Goal: Task Accomplishment & Management: Use online tool/utility

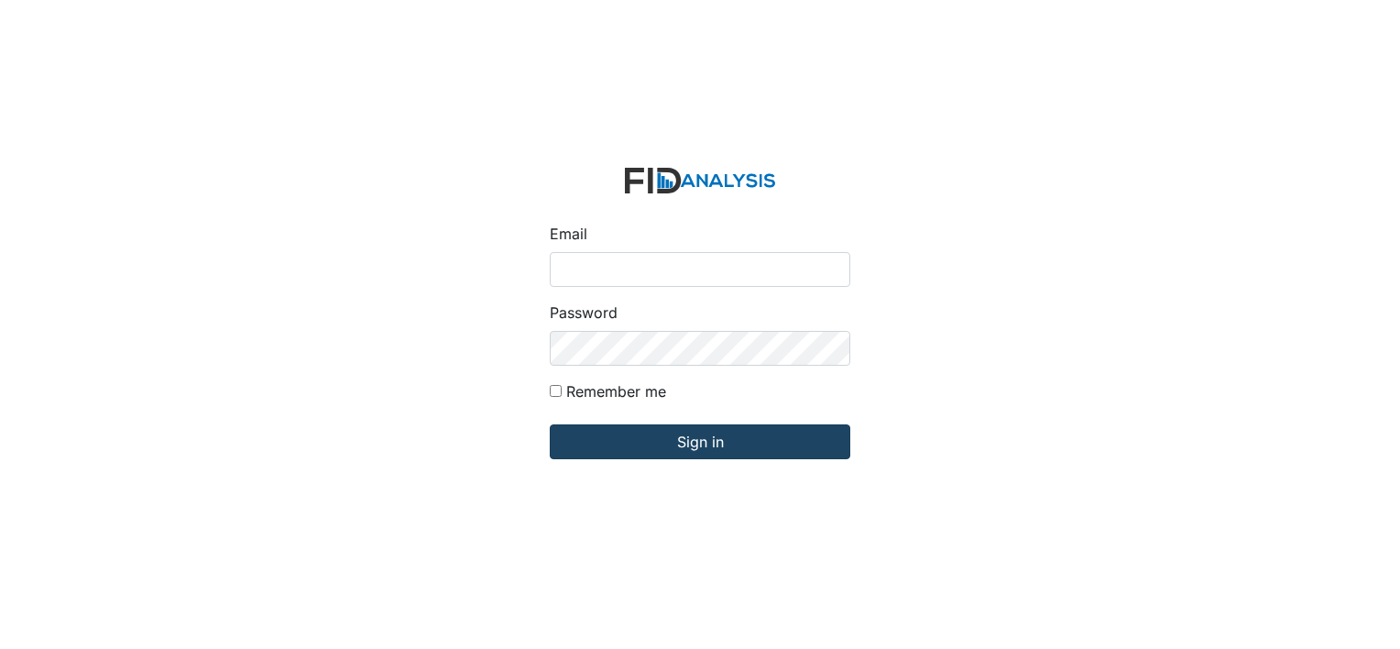
type input "[EMAIL_ADDRESS][DOMAIN_NAME]"
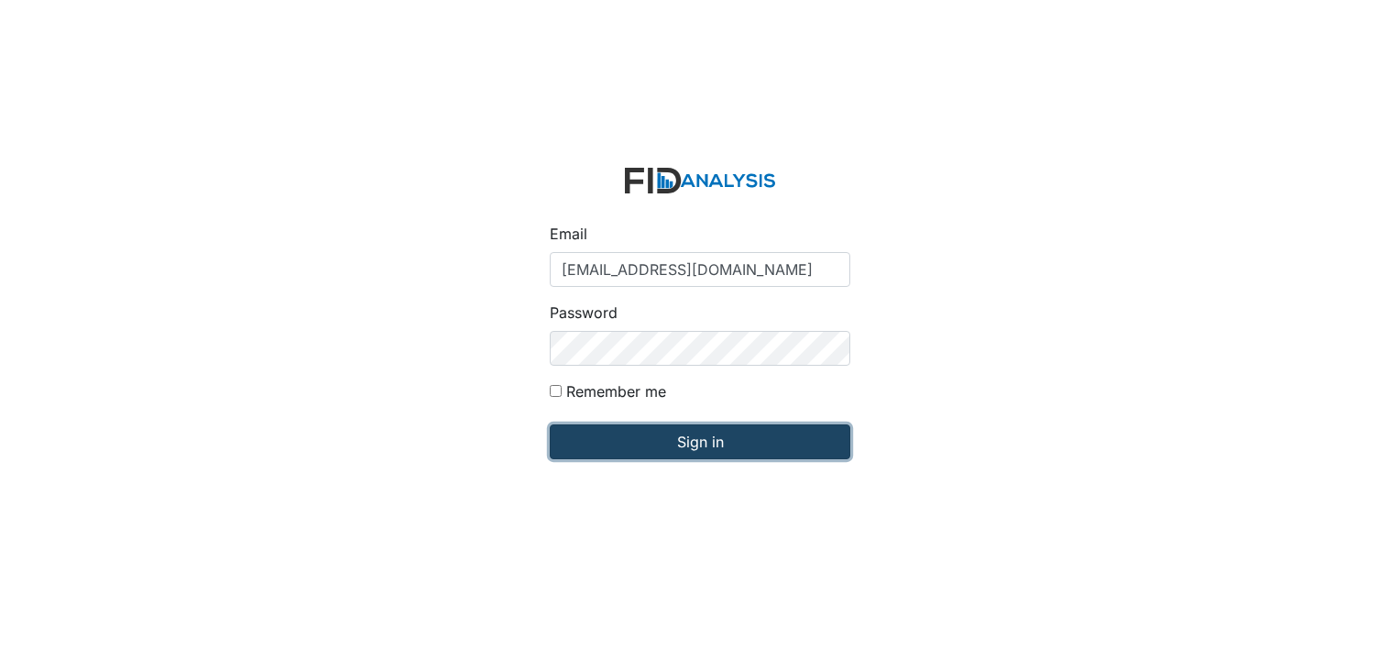
click at [703, 446] on input "Sign in" at bounding box center [700, 441] width 300 height 35
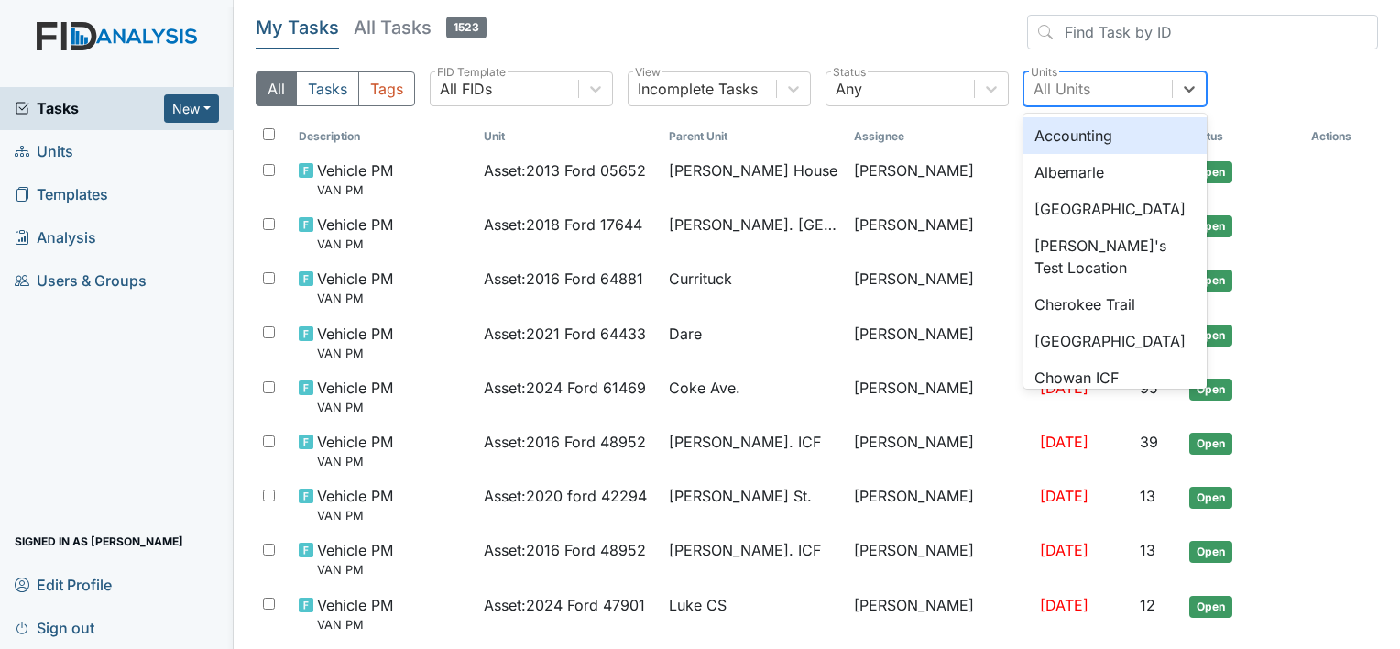
click at [1099, 97] on div "All Units" at bounding box center [1097, 88] width 147 height 33
type input "min"
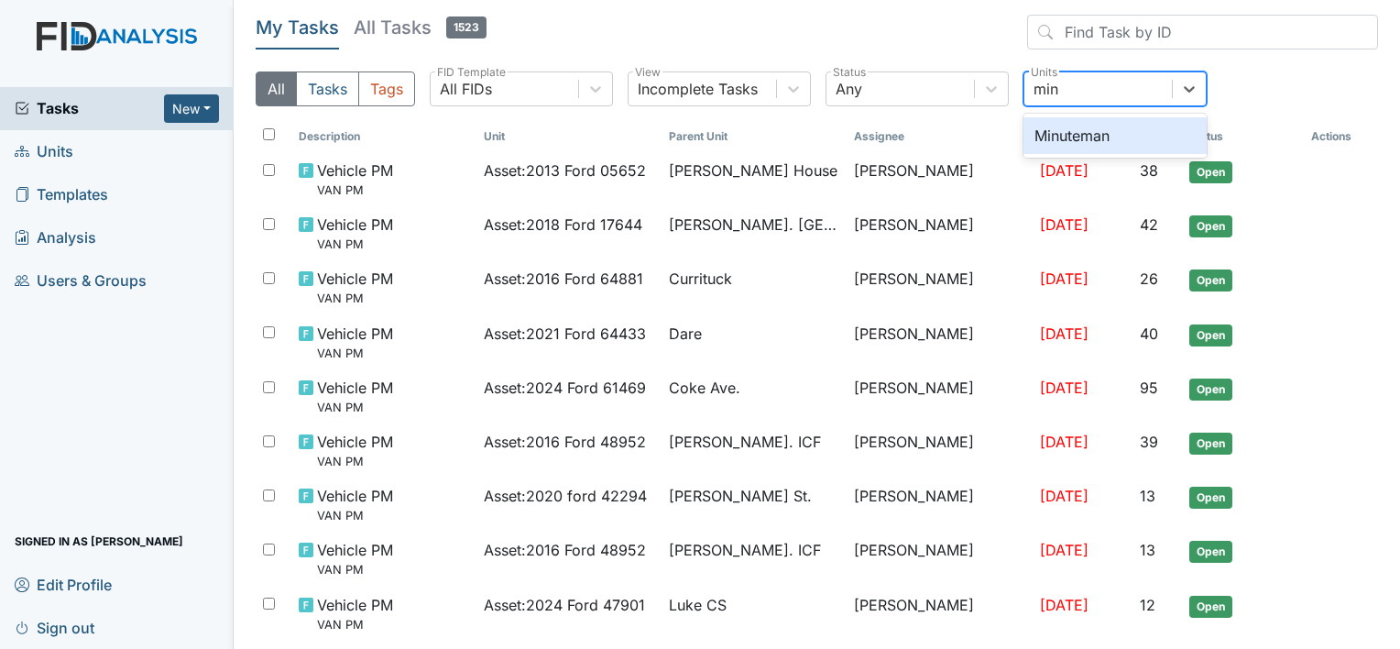
click at [1085, 127] on div "Minuteman" at bounding box center [1114, 135] width 183 height 37
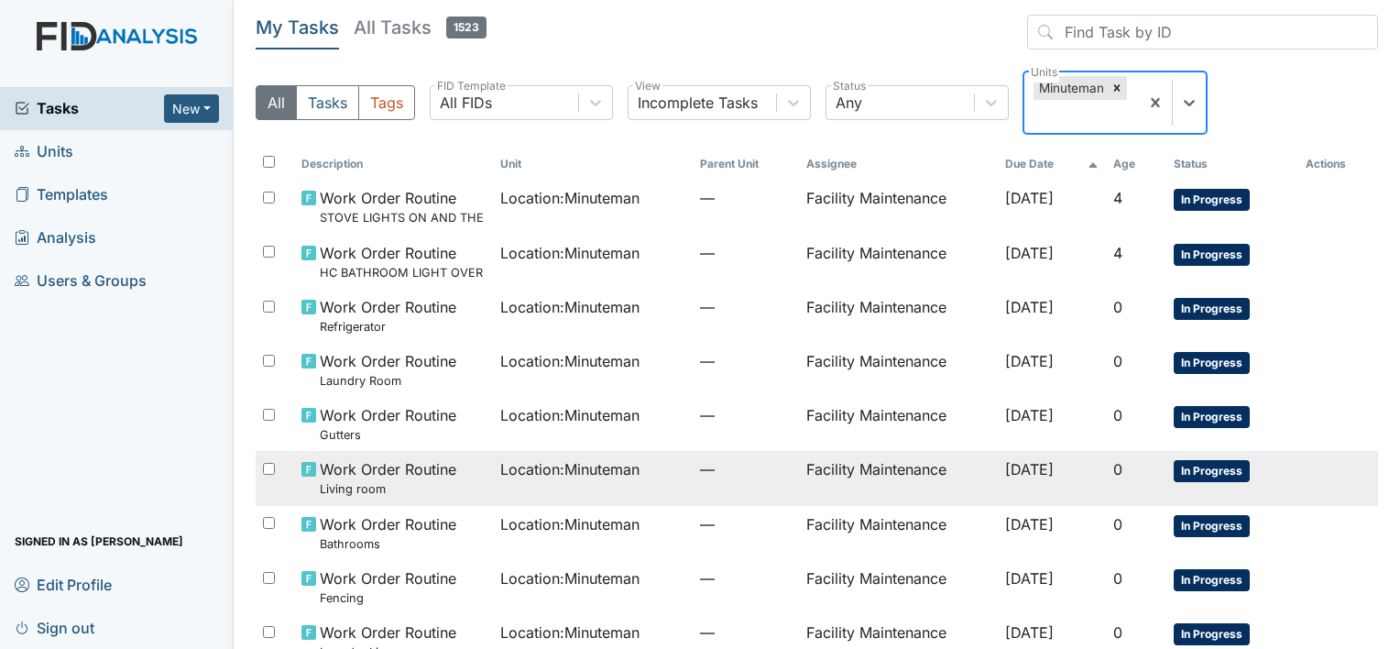
scroll to position [260, 0]
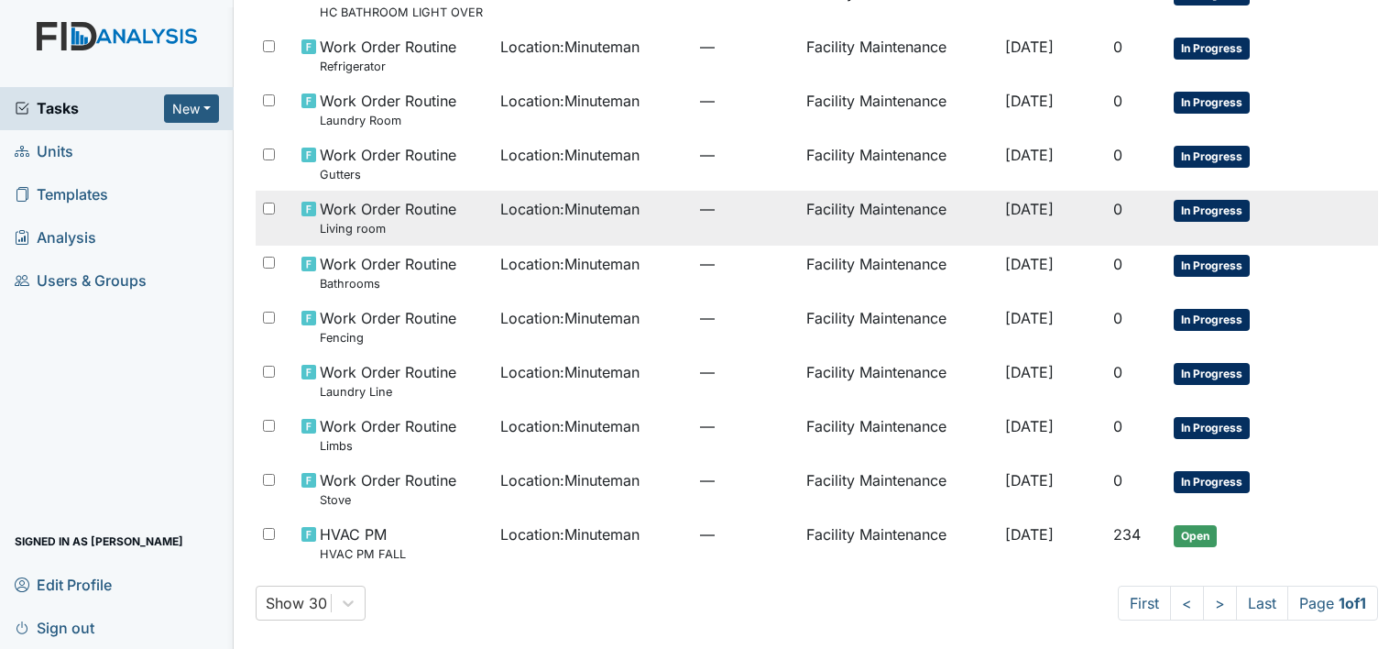
click at [556, 499] on td "Location : Minuteman" at bounding box center [593, 489] width 200 height 54
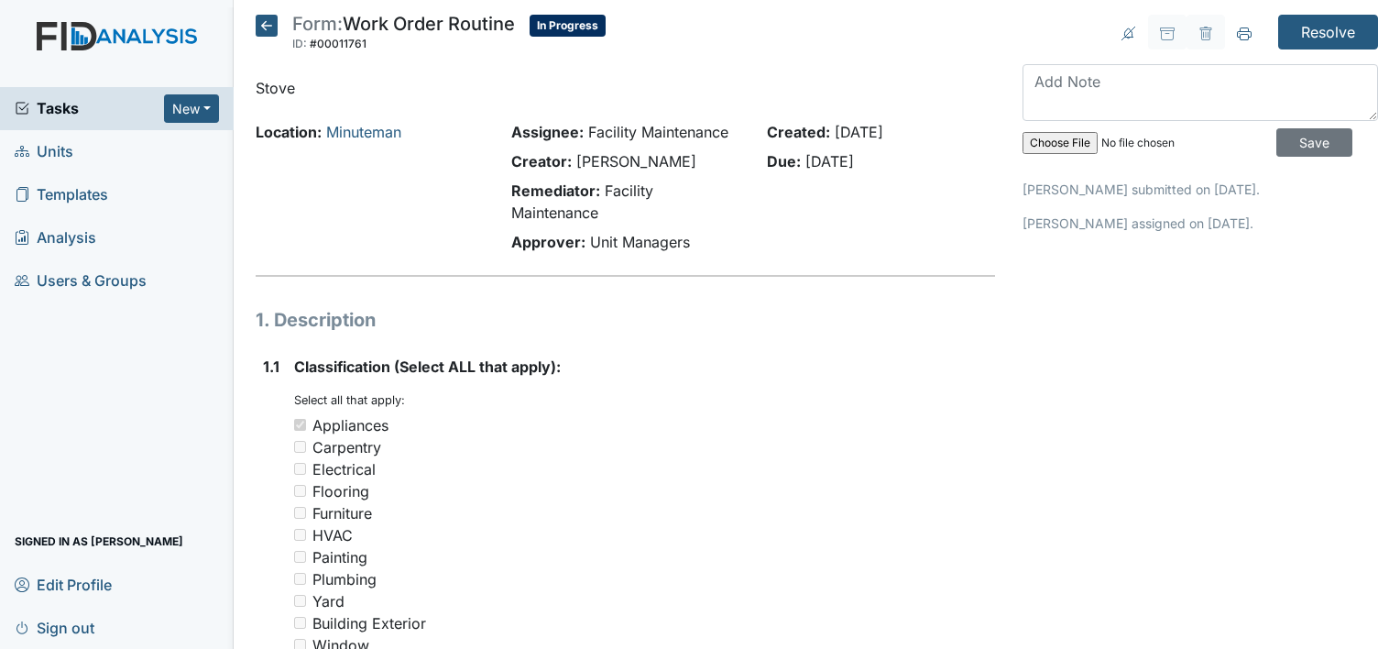
click at [275, 32] on icon at bounding box center [267, 26] width 22 height 22
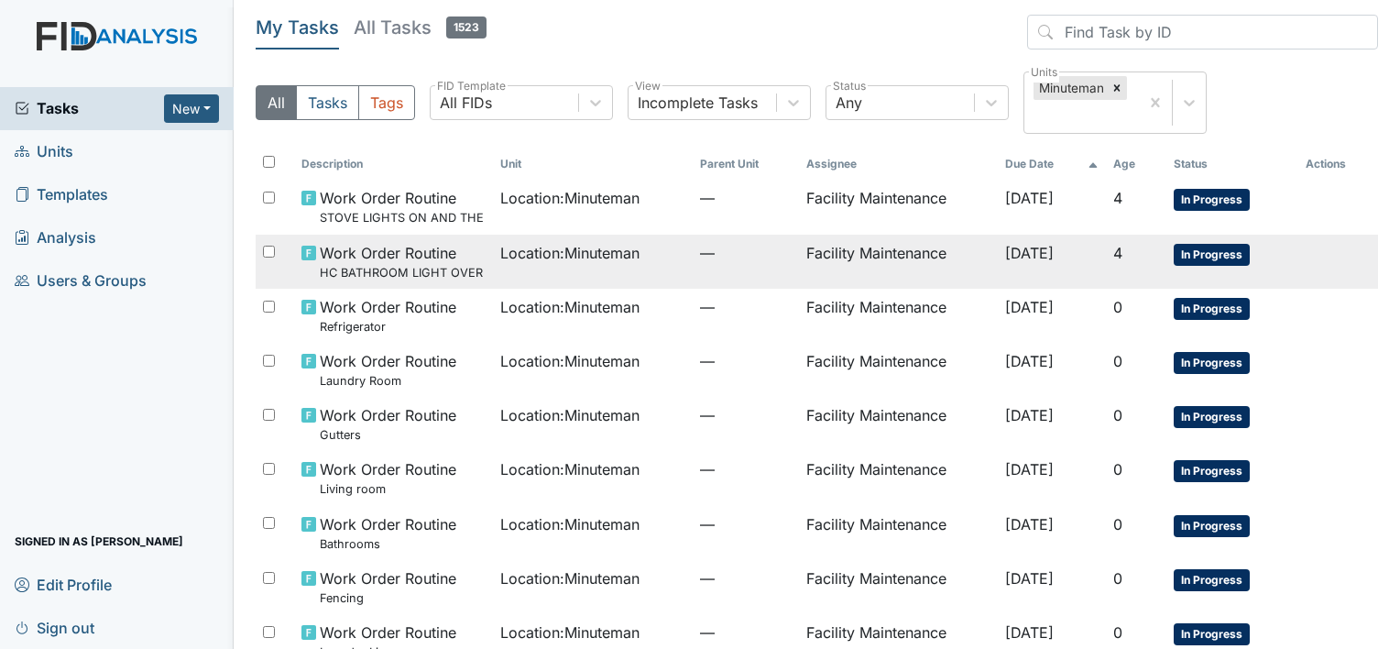
click at [441, 267] on small "HC BATHROOM LIGHT OVER SINK" at bounding box center [403, 272] width 167 height 17
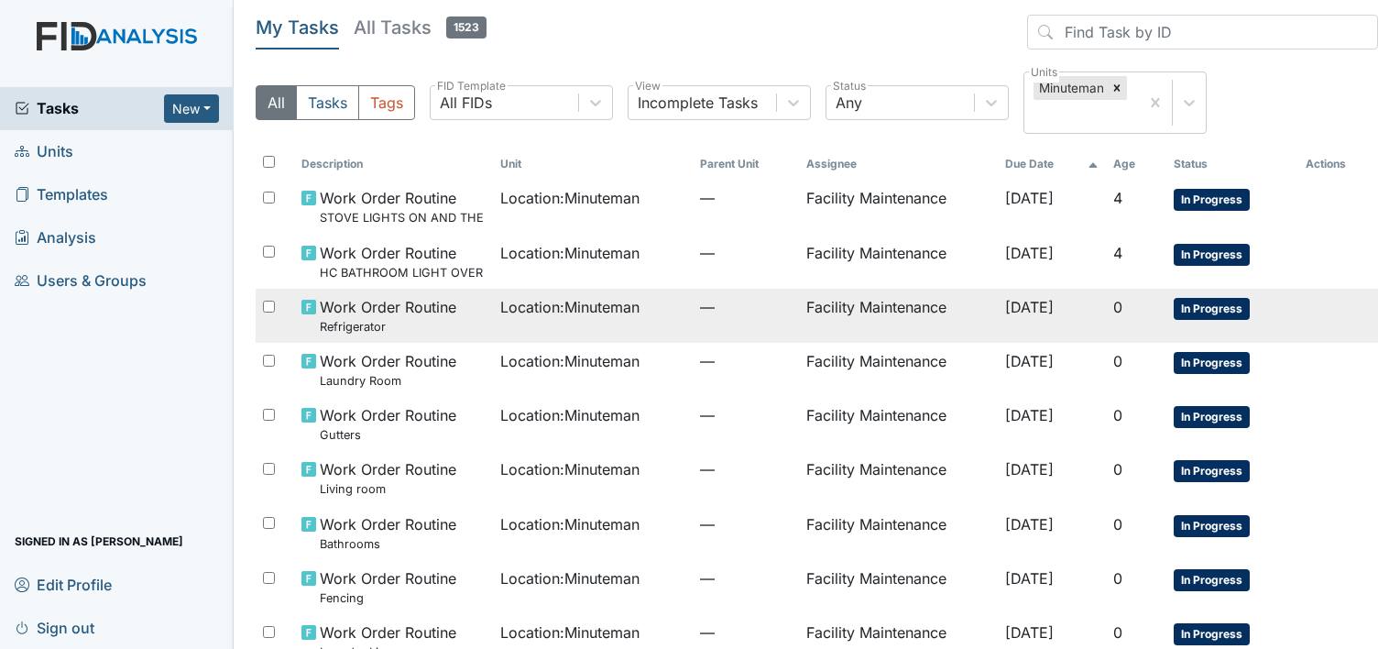
click at [465, 325] on div "Work Order Routine Refrigerator" at bounding box center [393, 315] width 185 height 39
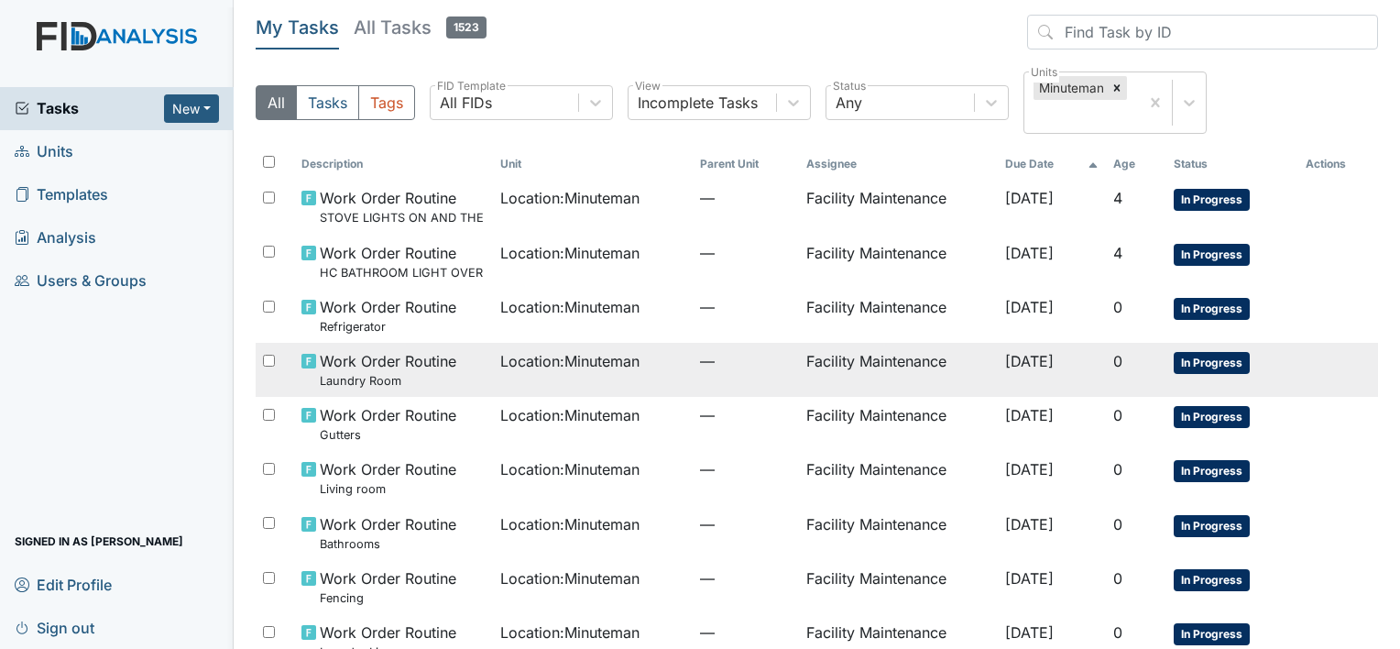
click at [436, 388] on small "Laundry Room" at bounding box center [388, 380] width 136 height 17
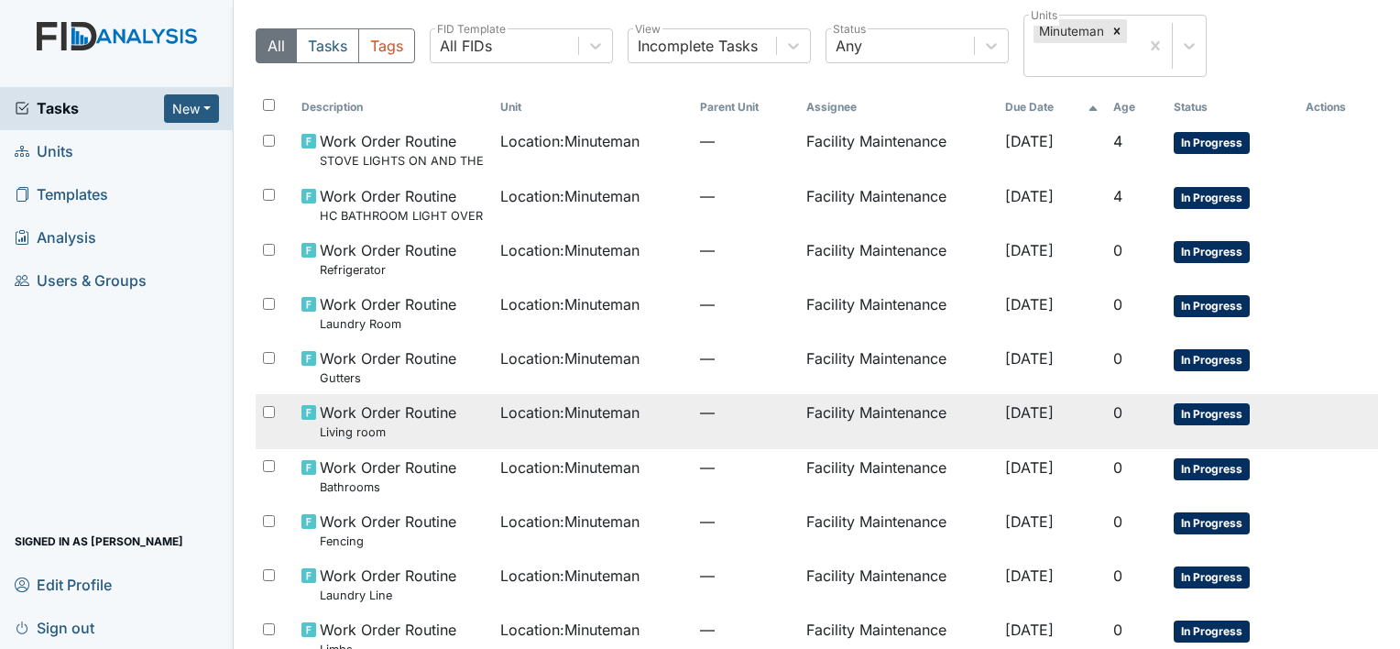
scroll to position [70, 0]
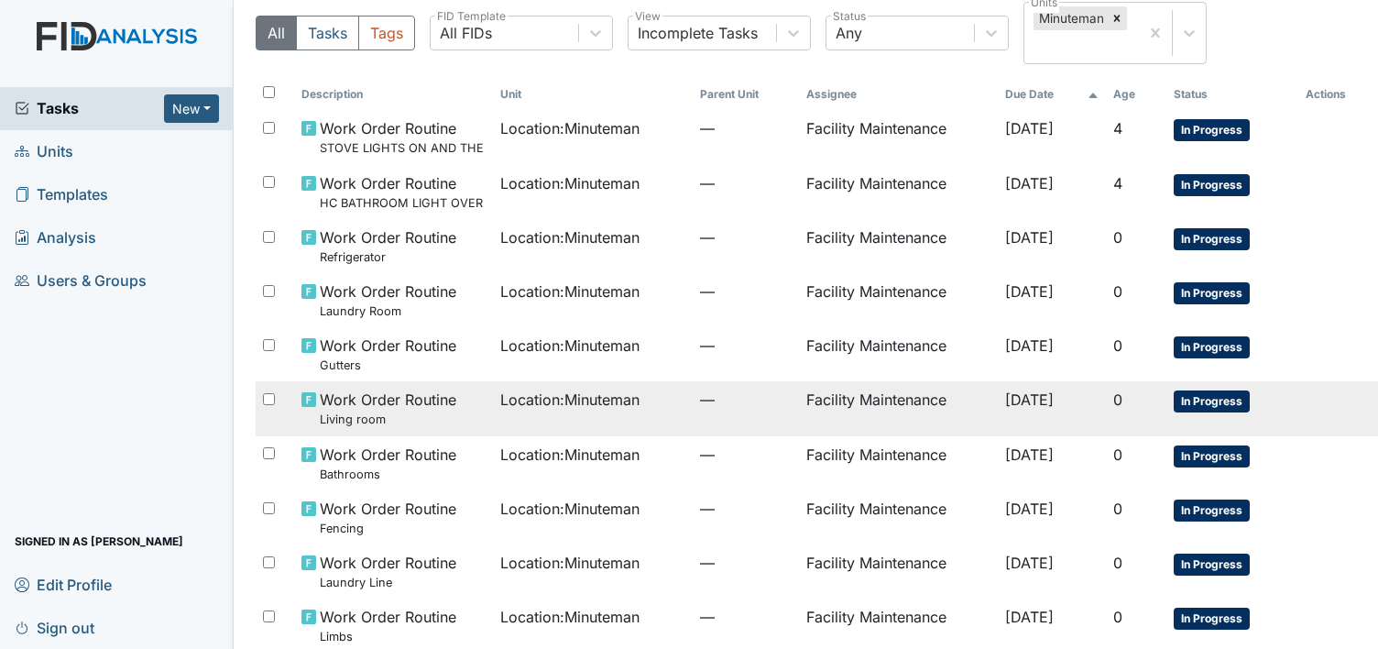
click at [592, 421] on td "Location : Minuteman" at bounding box center [593, 408] width 200 height 54
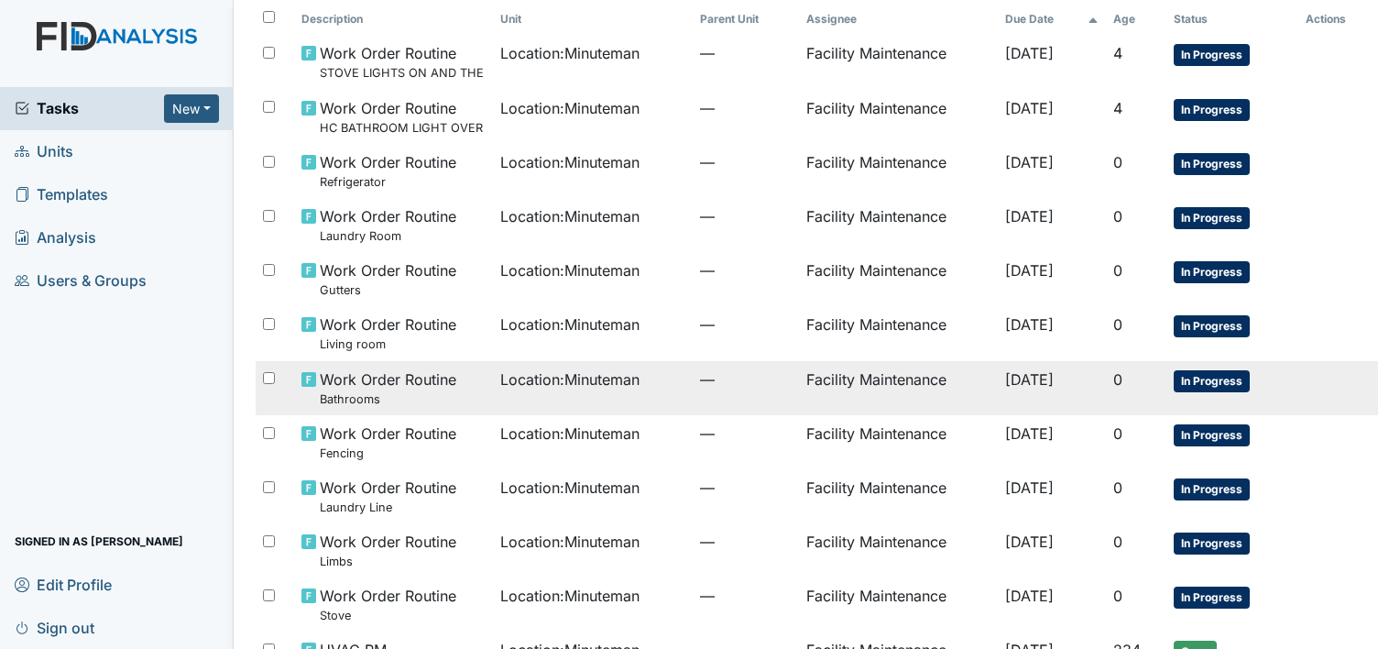
scroll to position [147, 0]
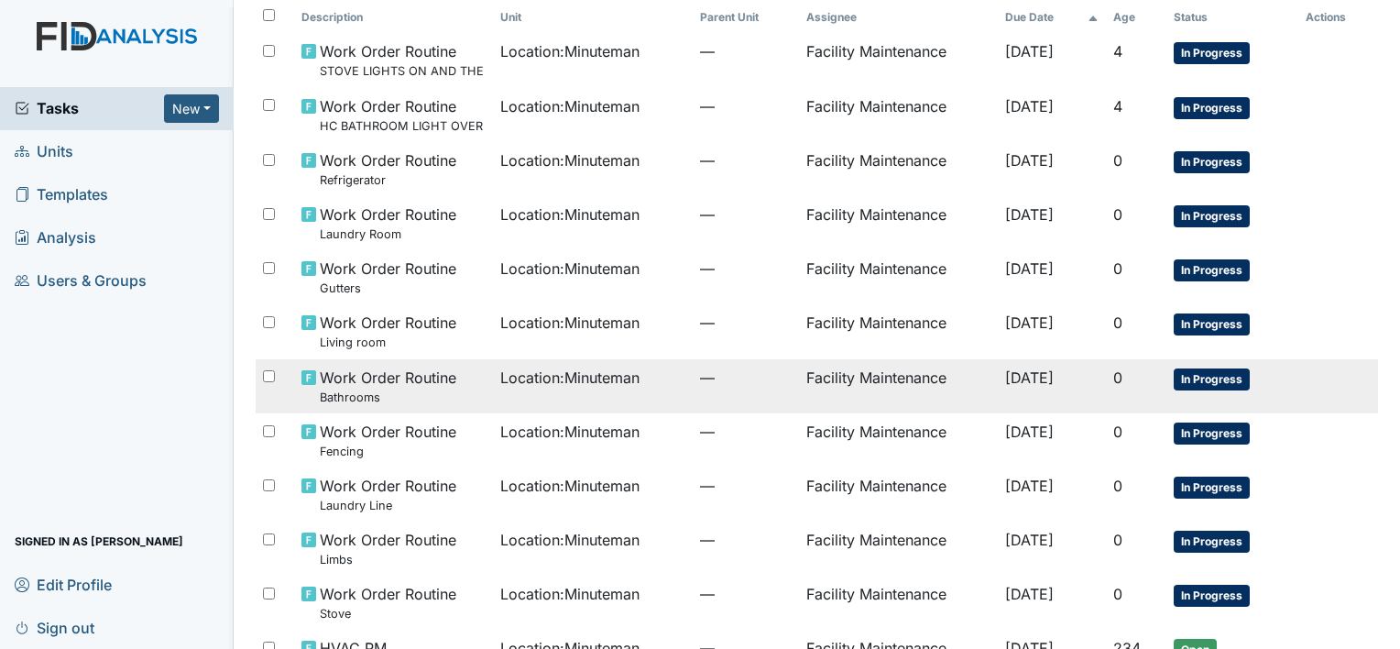
click at [441, 397] on small "Bathrooms" at bounding box center [388, 396] width 136 height 17
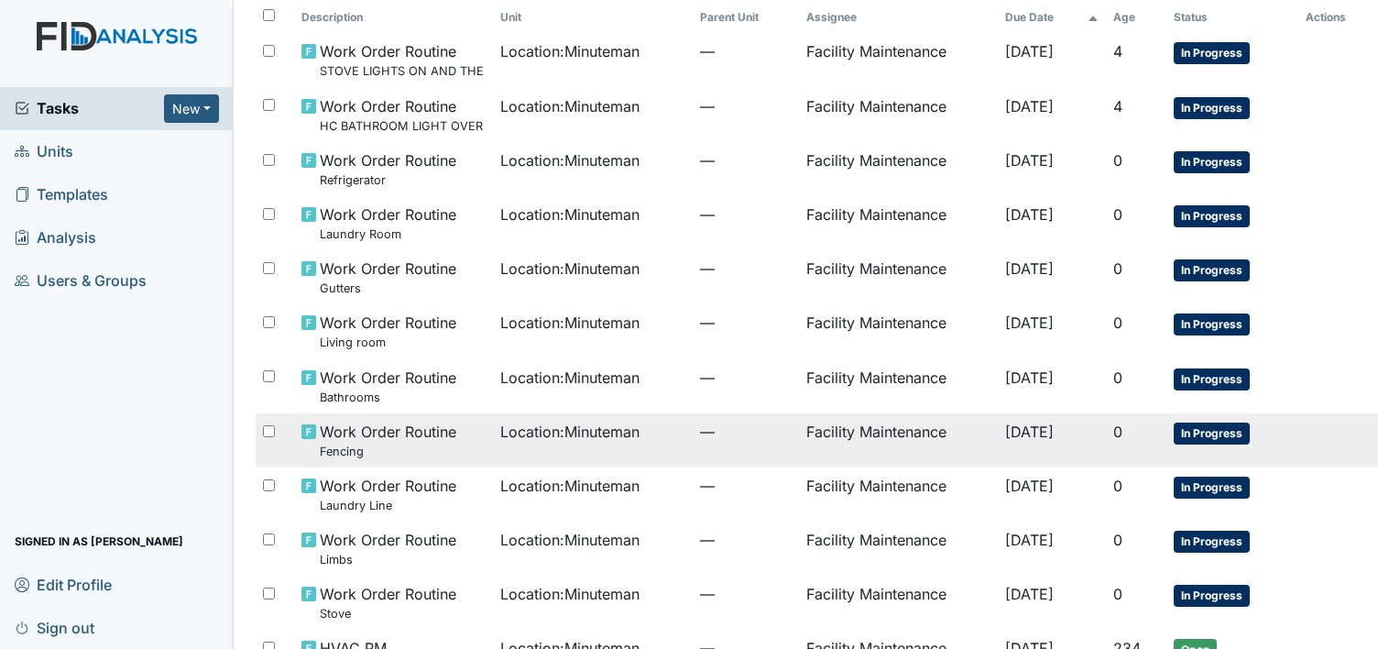
click at [436, 431] on span "Work Order Routine Fencing" at bounding box center [388, 439] width 136 height 39
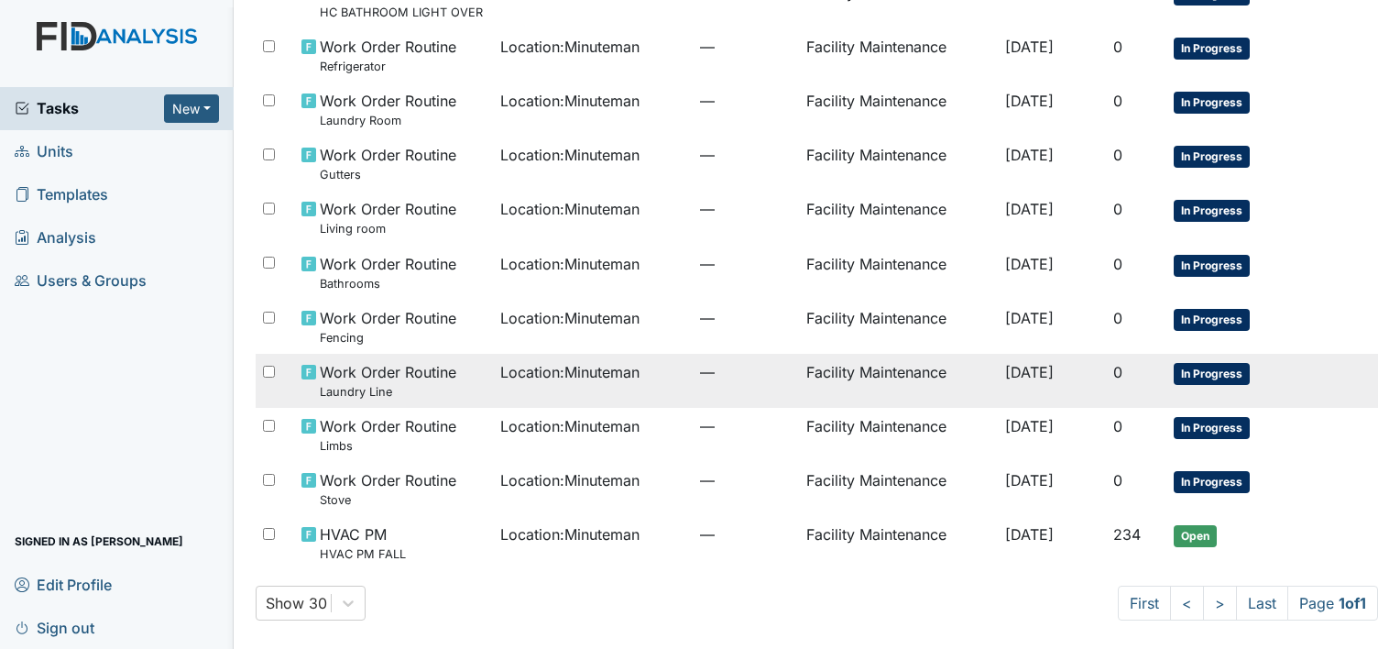
click at [509, 396] on td "Location : Minuteman" at bounding box center [593, 381] width 200 height 54
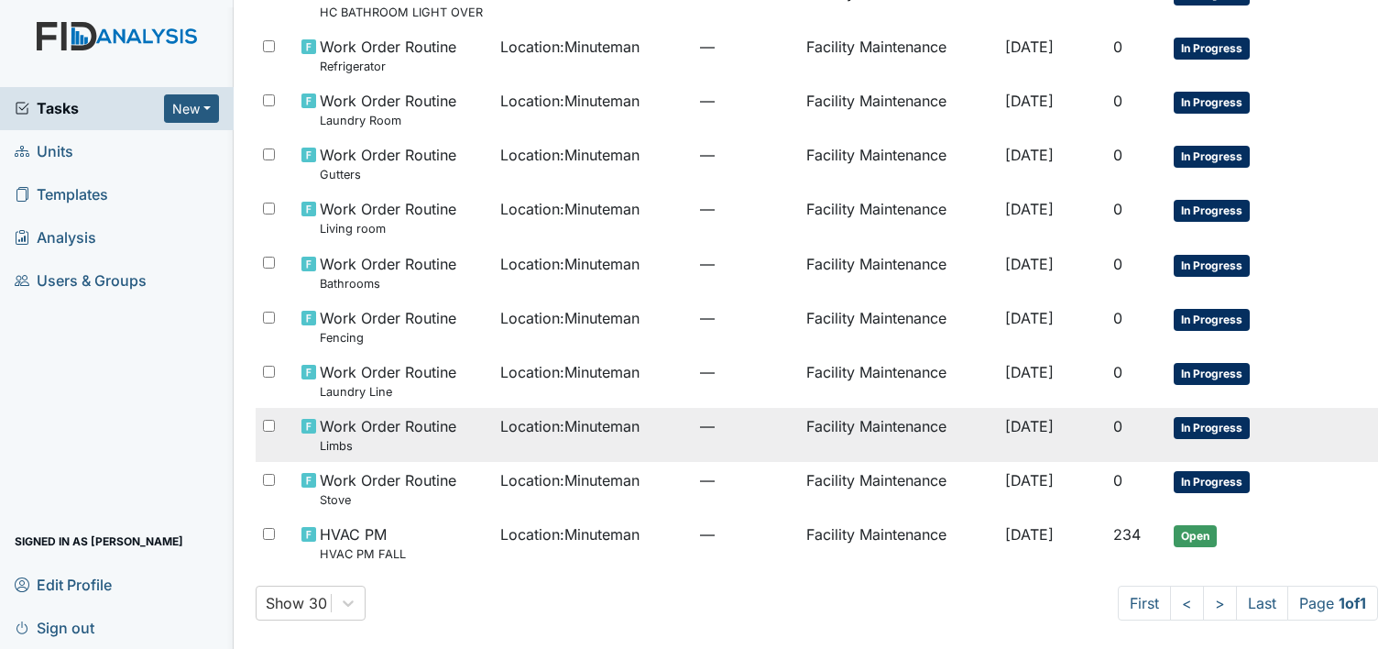
click at [471, 453] on div "Work Order Routine Limbs" at bounding box center [393, 434] width 185 height 39
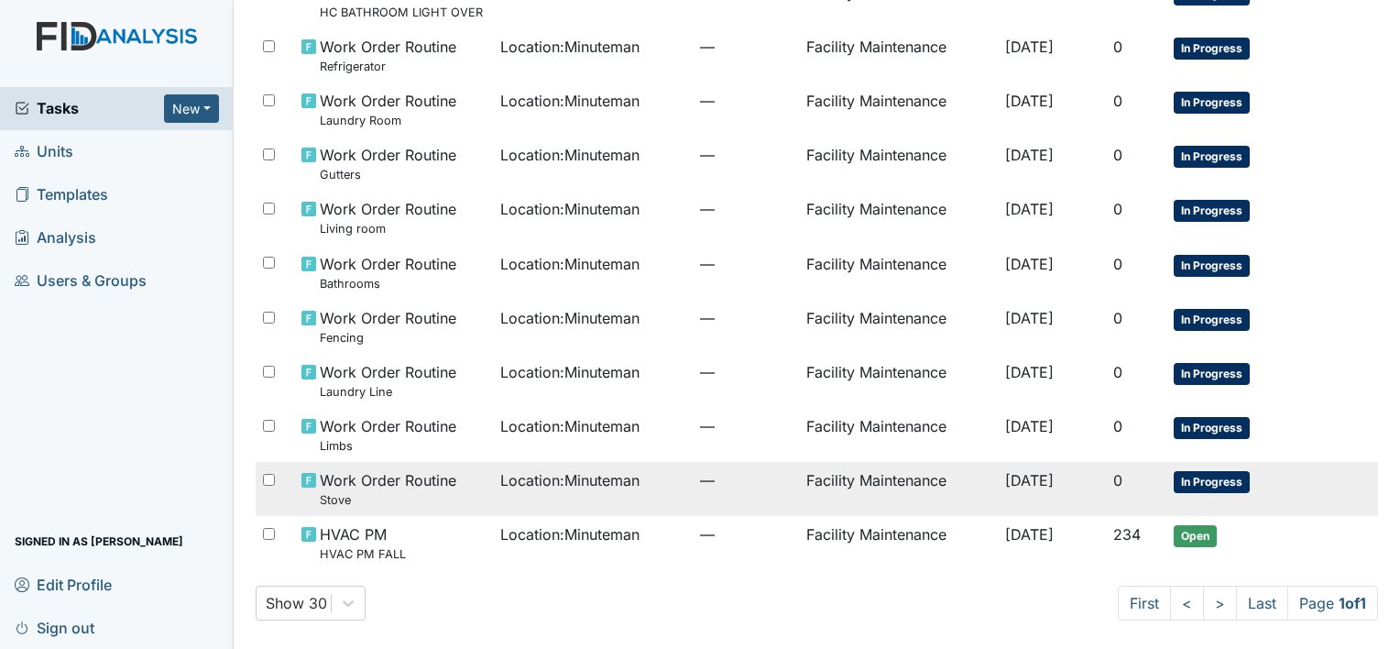
click at [493, 483] on td "Location : Minuteman" at bounding box center [593, 489] width 200 height 54
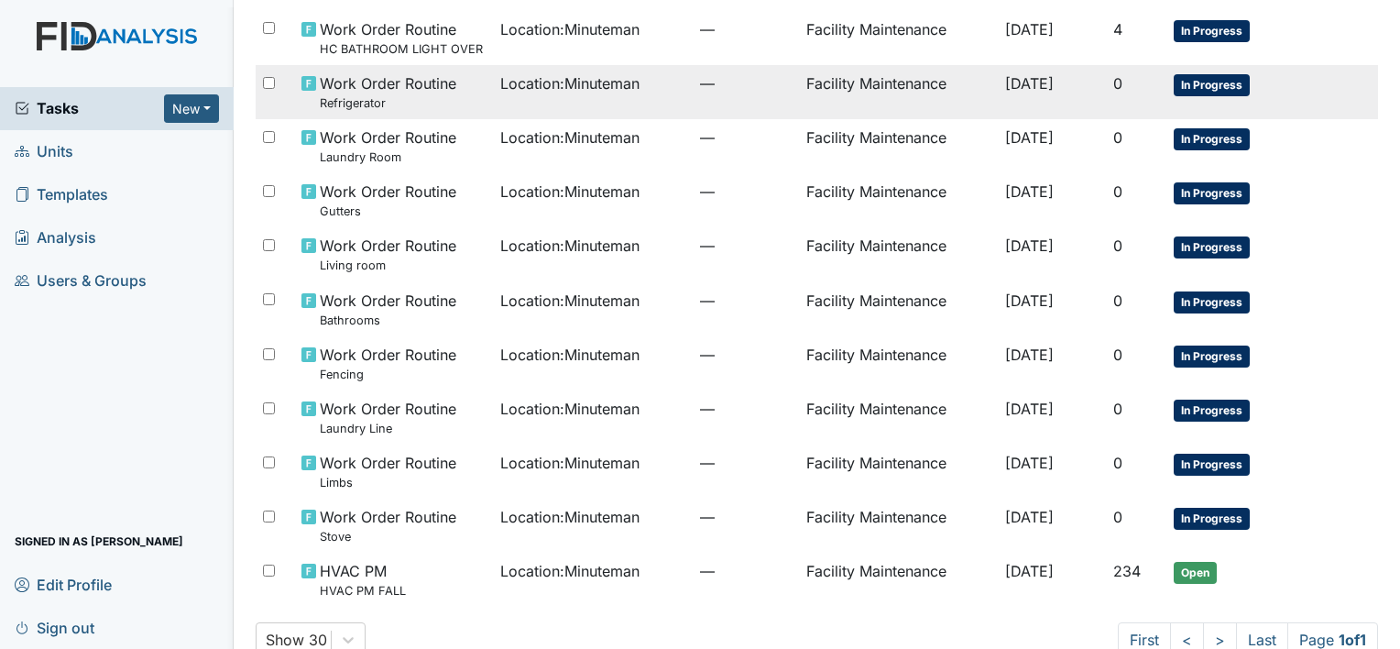
scroll to position [235, 0]
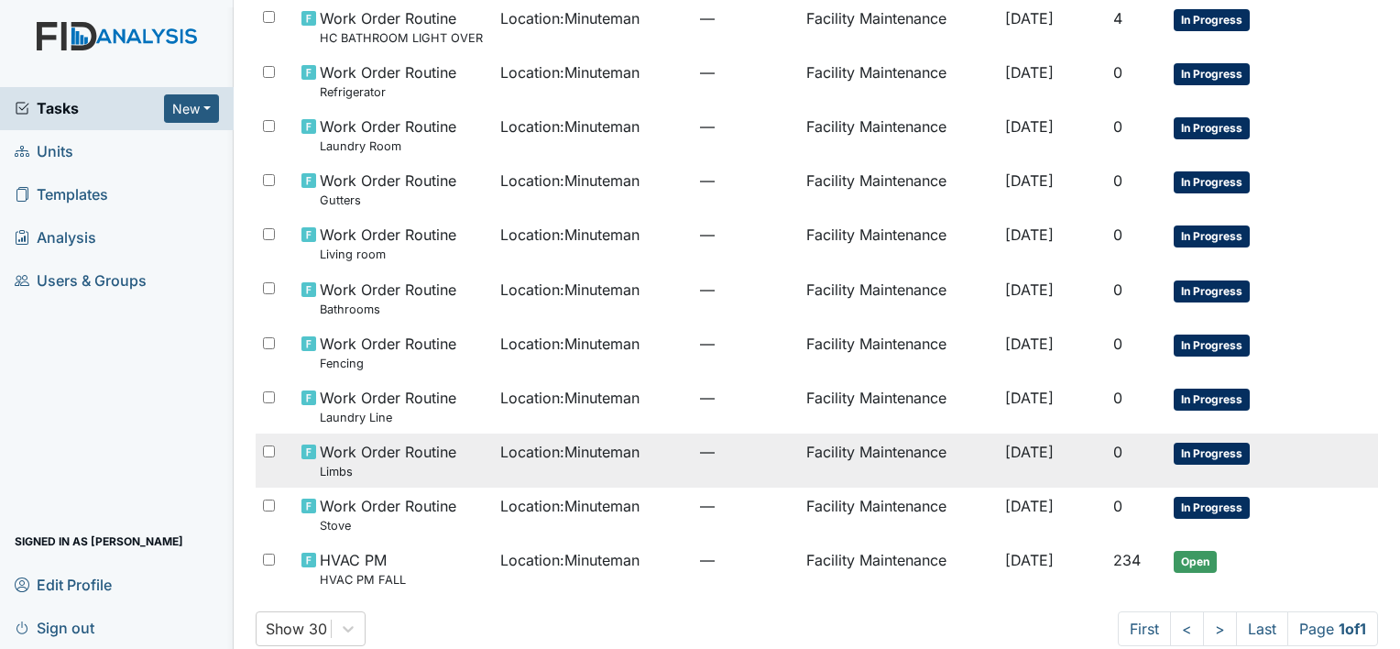
click at [454, 482] on td "Work Order Routine Limbs" at bounding box center [394, 460] width 200 height 54
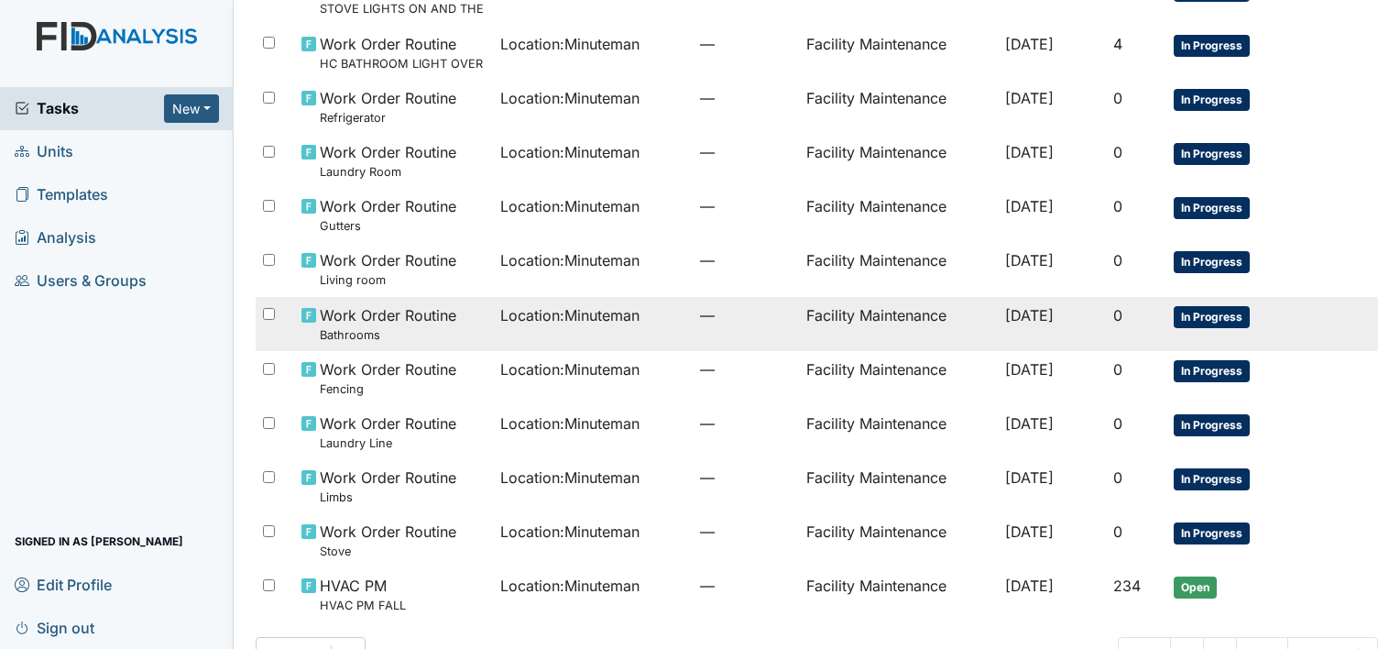
scroll to position [208, 0]
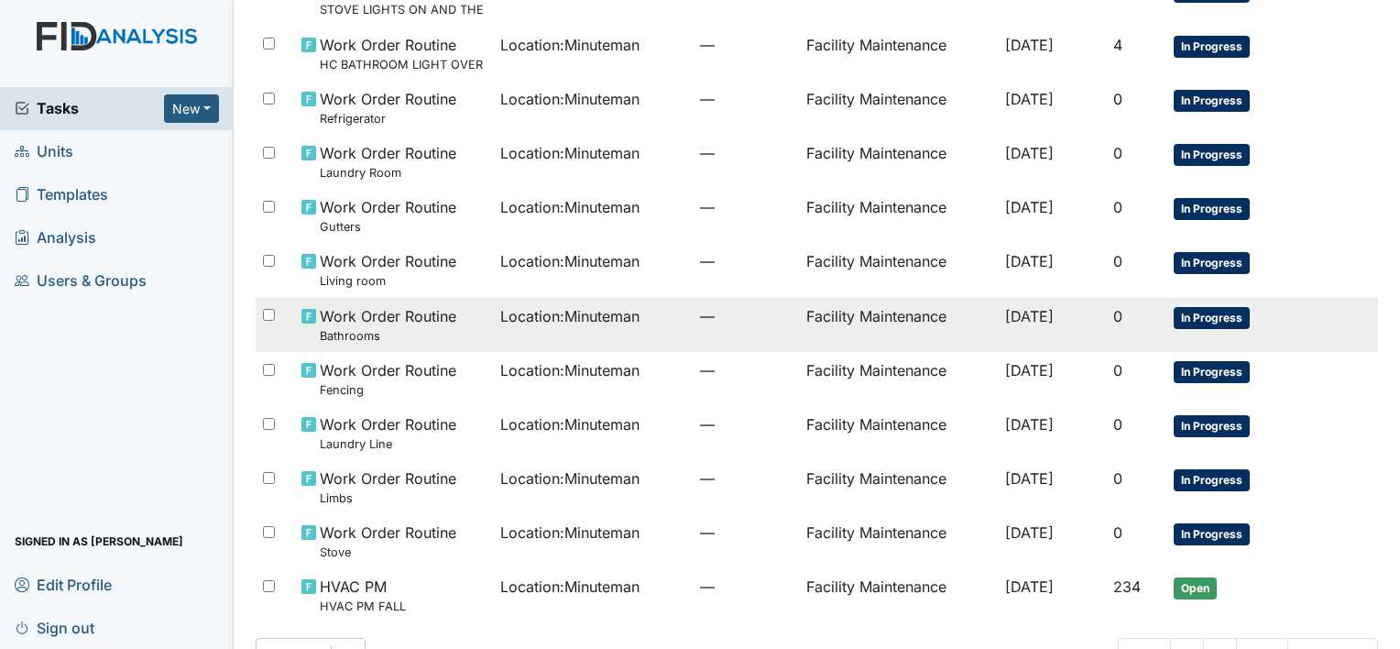
click at [616, 314] on span "Location : Minuteman" at bounding box center [569, 316] width 139 height 22
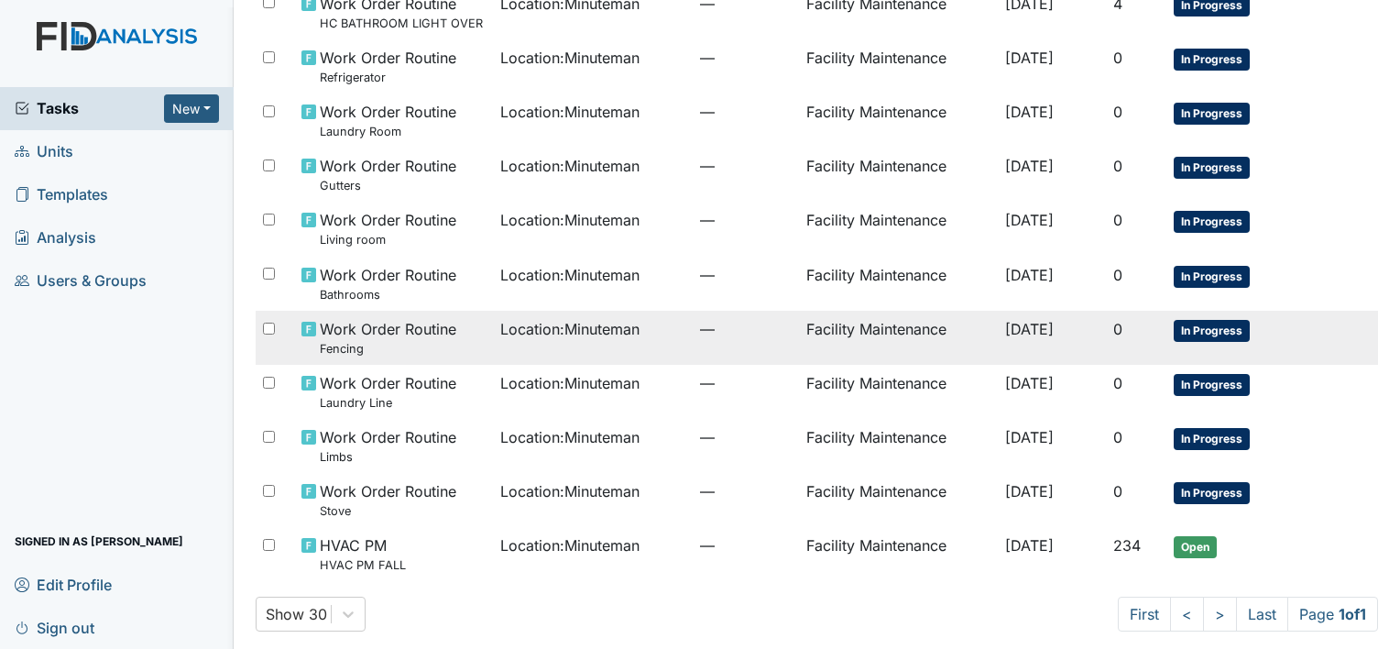
scroll to position [253, 0]
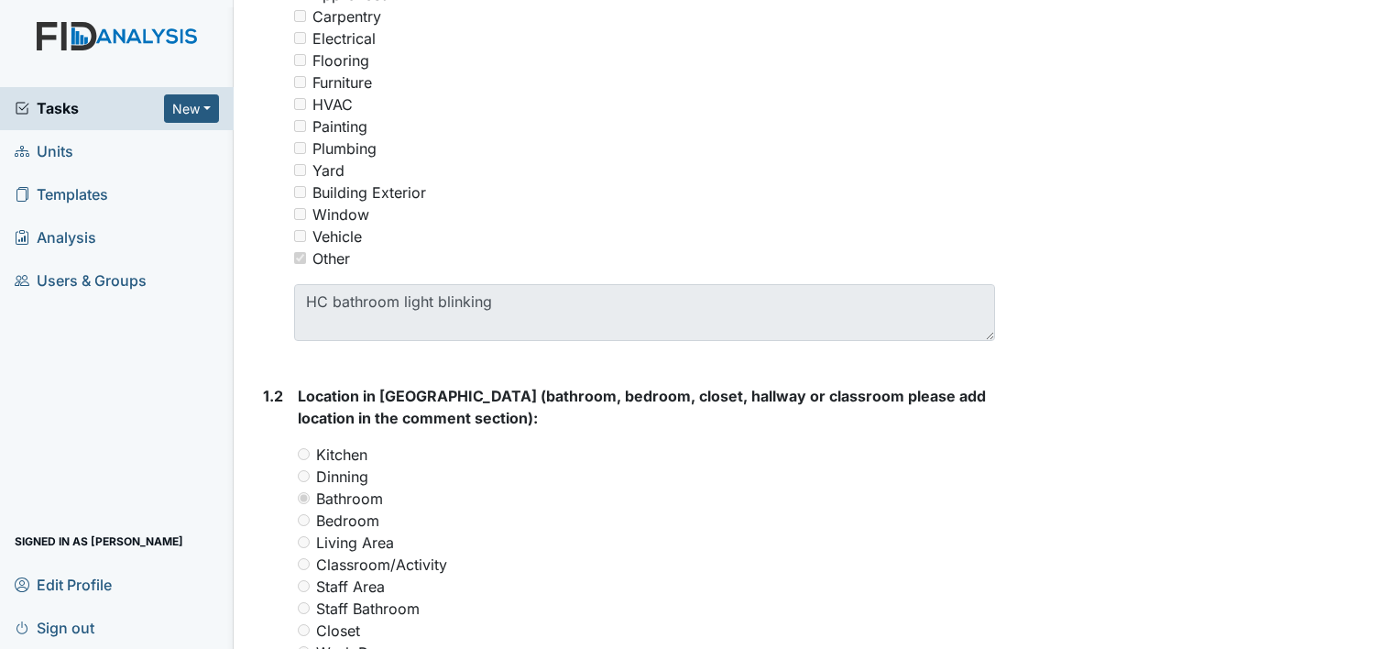
scroll to position [425, 0]
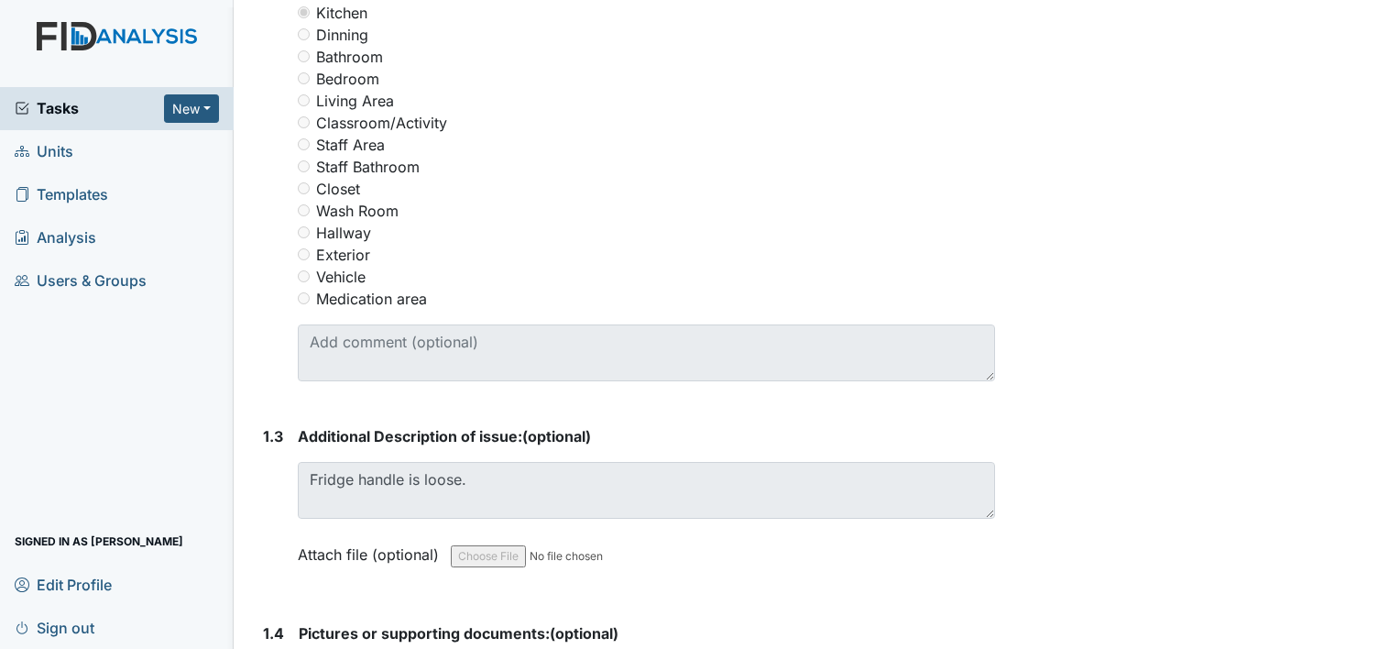
scroll to position [872, 0]
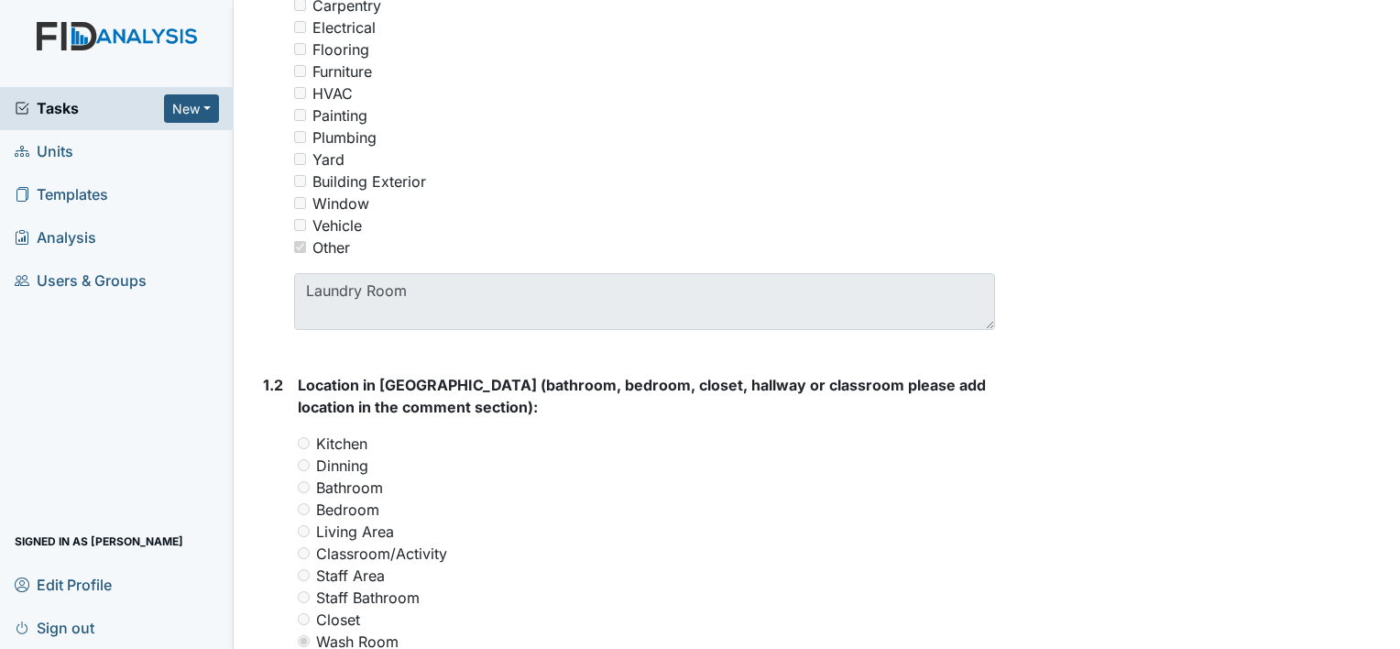
scroll to position [207, 0]
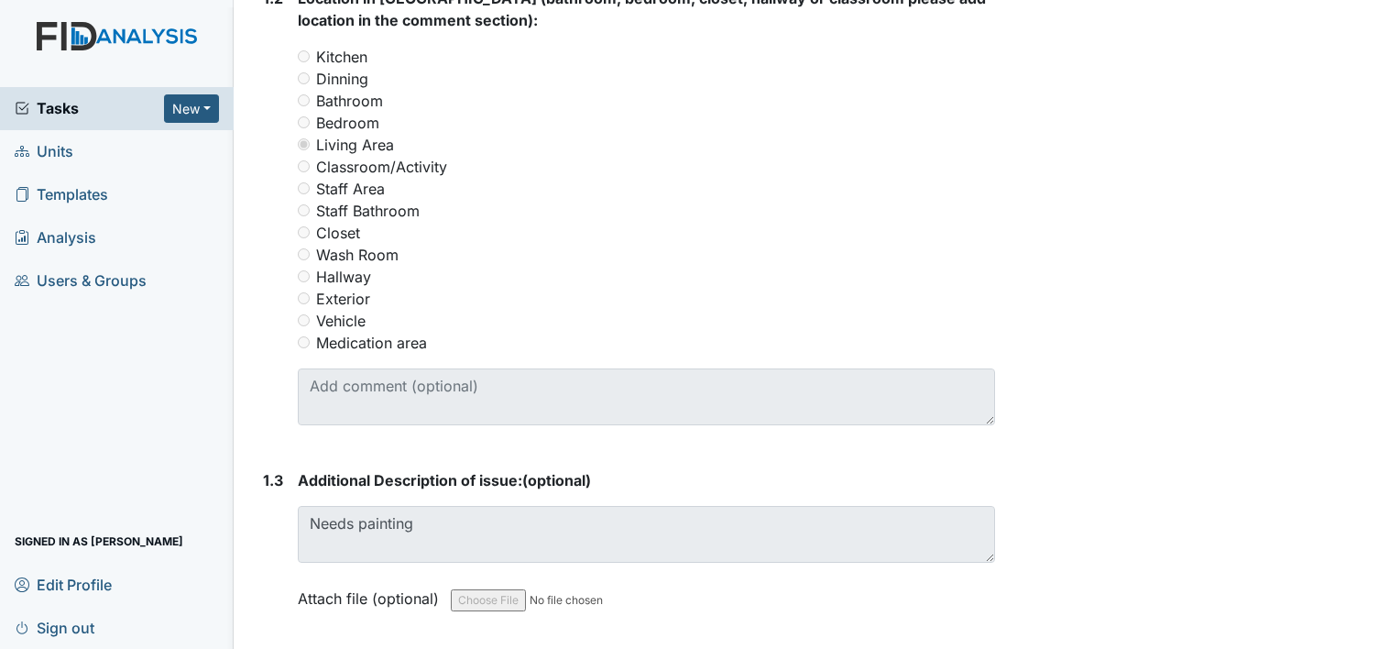
scroll to position [828, 0]
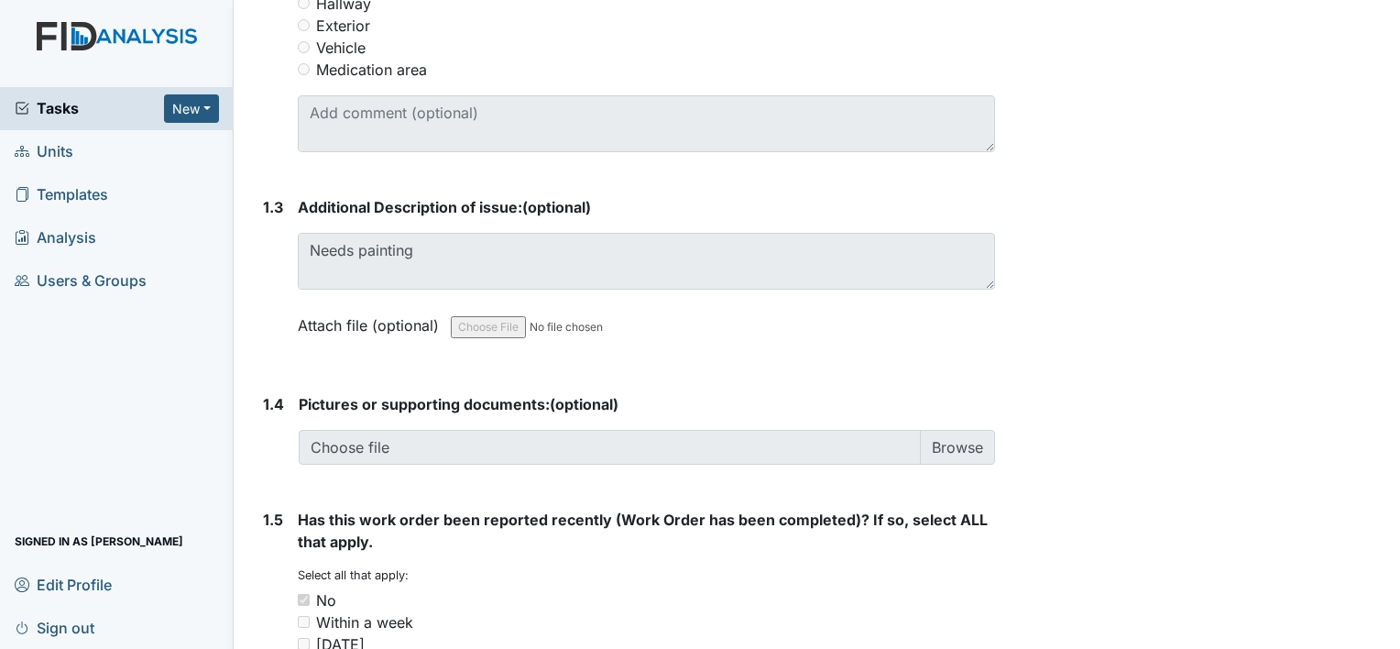
scroll to position [1102, 0]
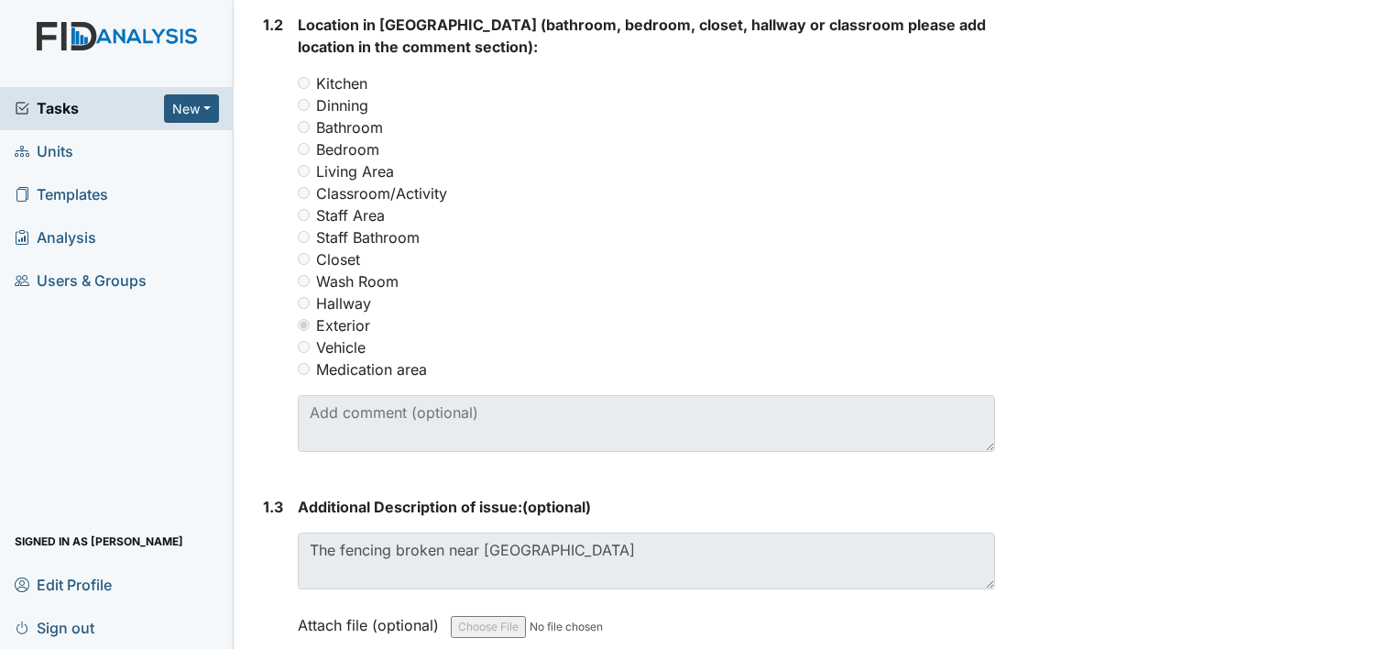
scroll to position [883, 0]
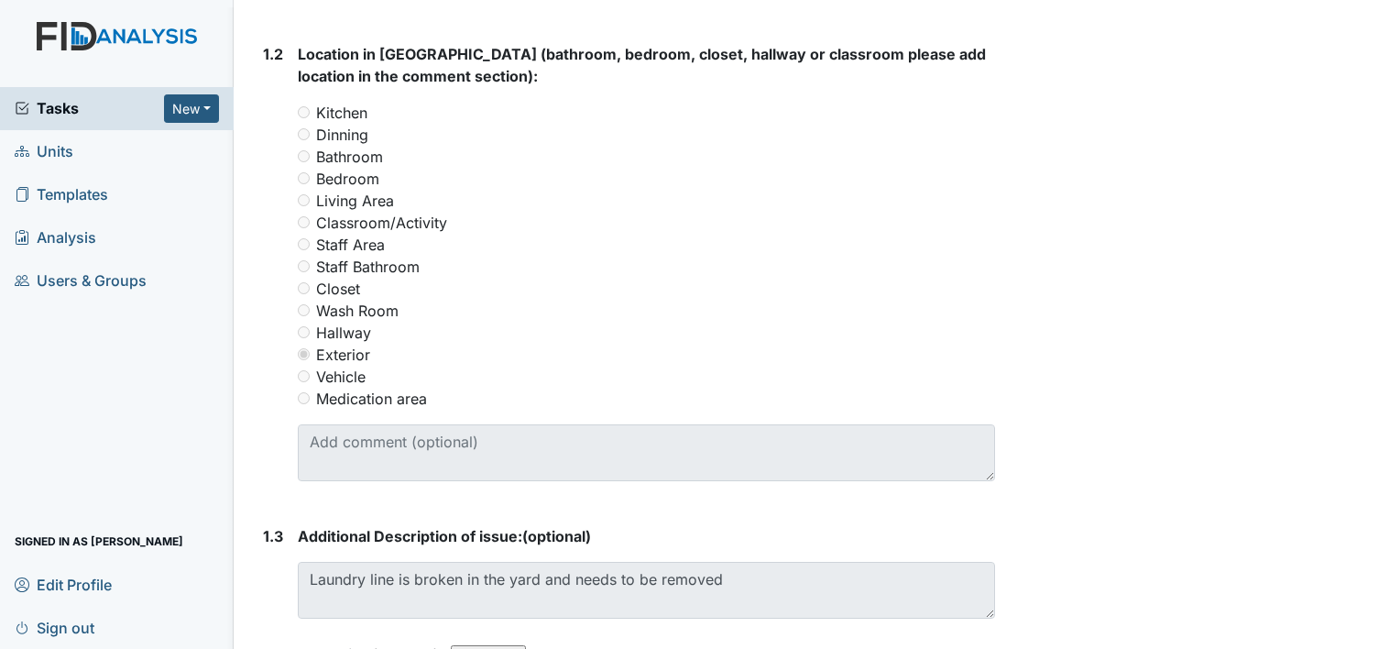
scroll to position [799, 0]
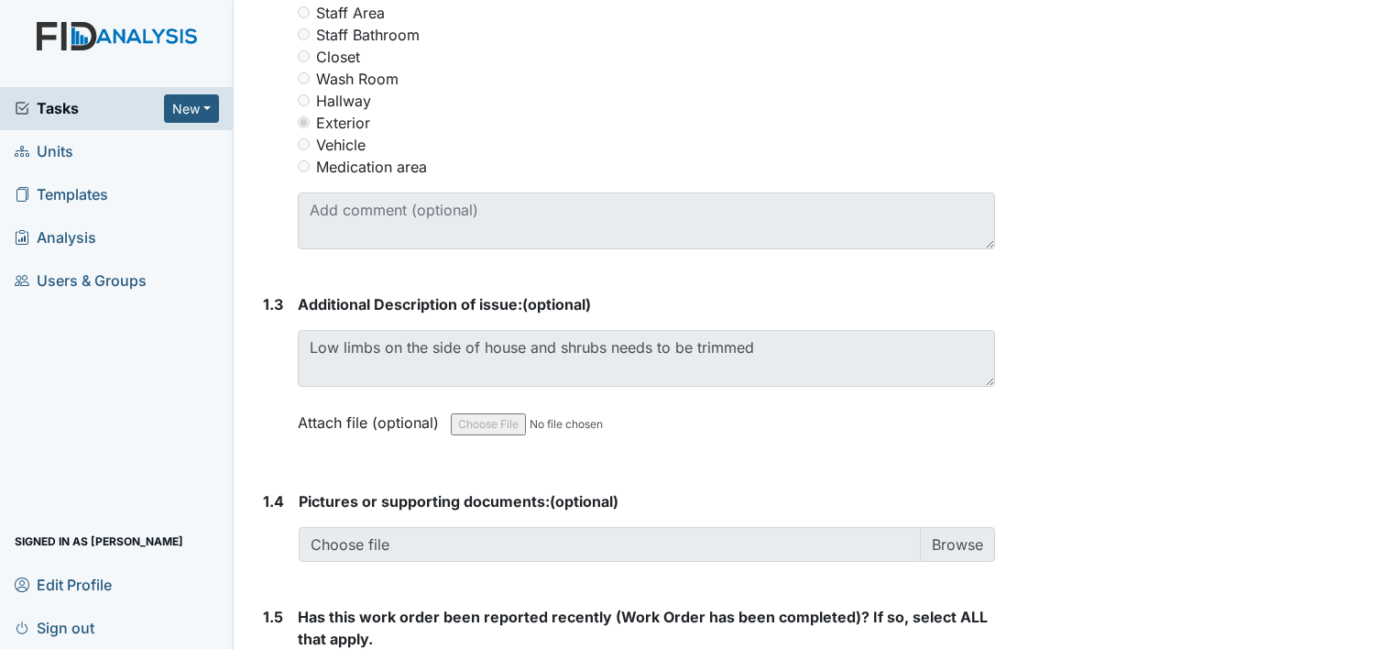
scroll to position [1008, 0]
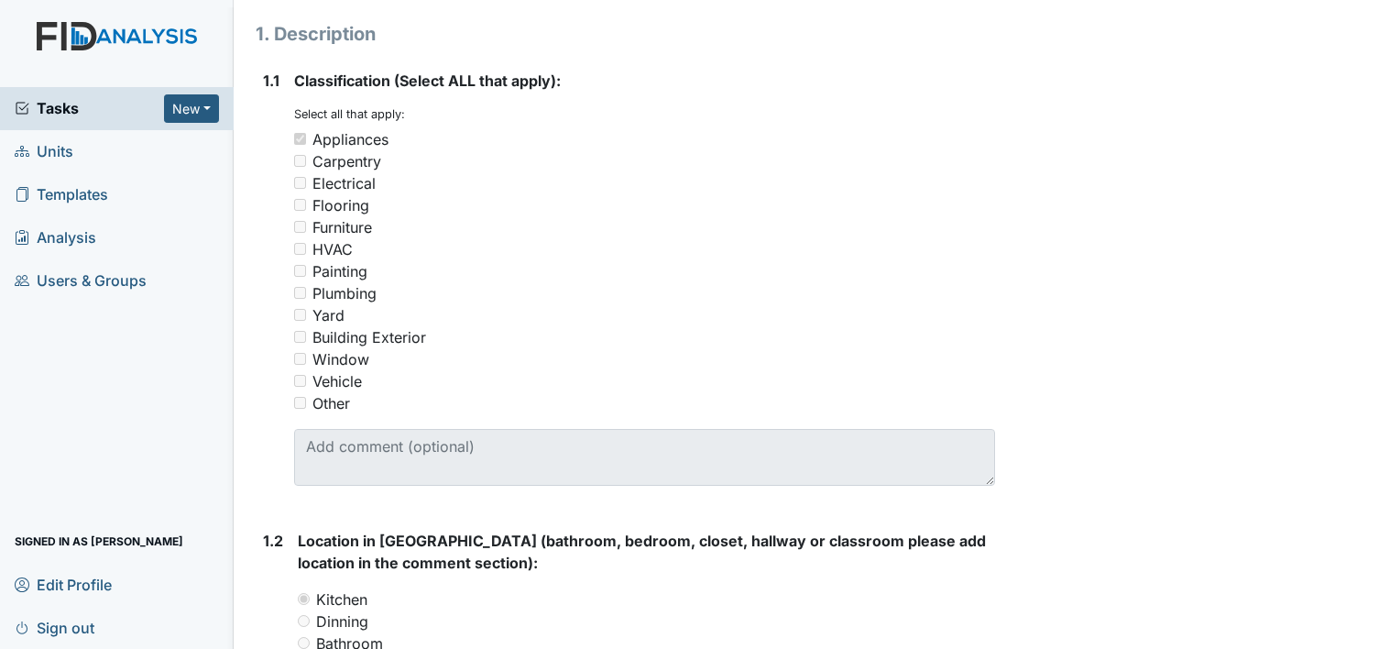
scroll to position [209, 0]
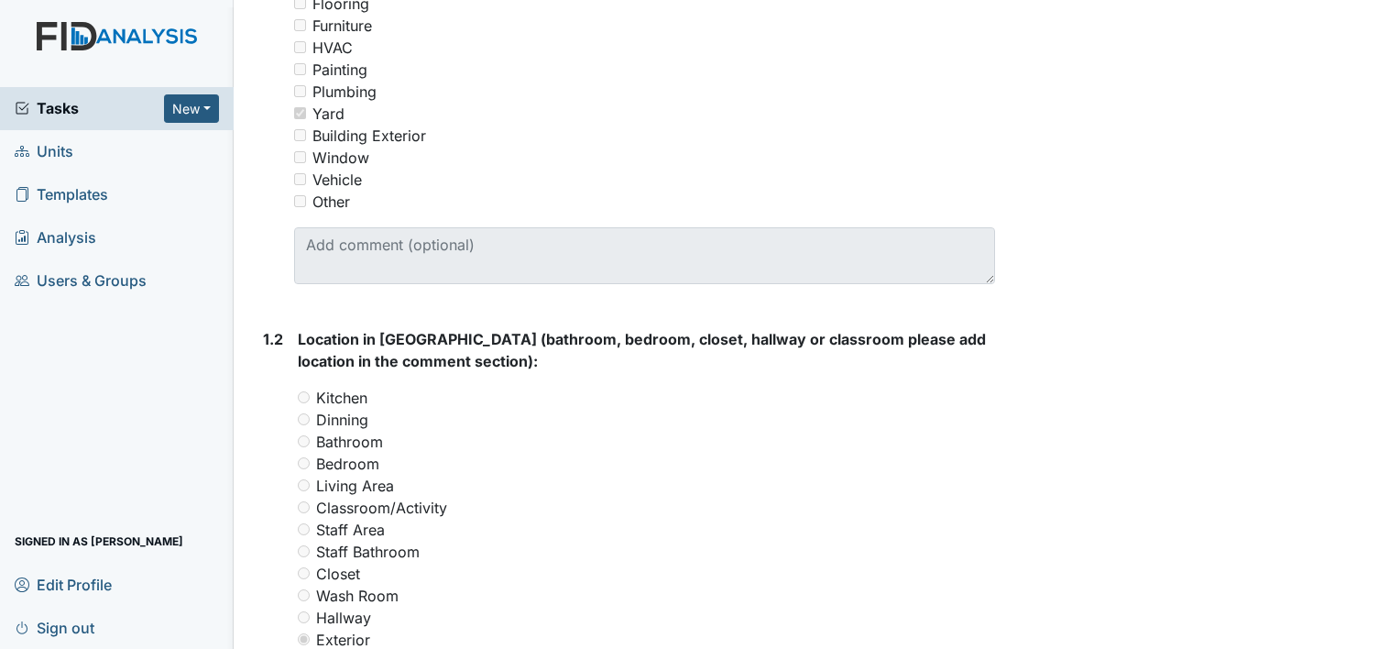
scroll to position [923, 0]
